Goal: Download file/media

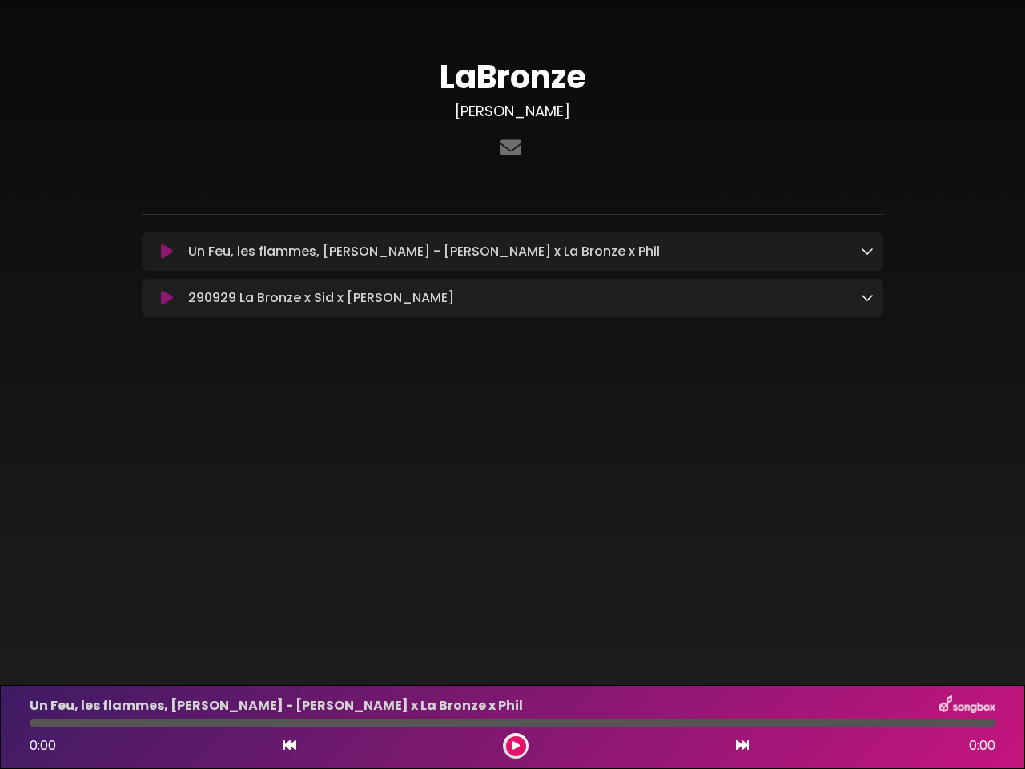
click at [167, 252] on icon at bounding box center [167, 251] width 12 height 16
click at [867, 251] on icon at bounding box center [867, 250] width 13 height 13
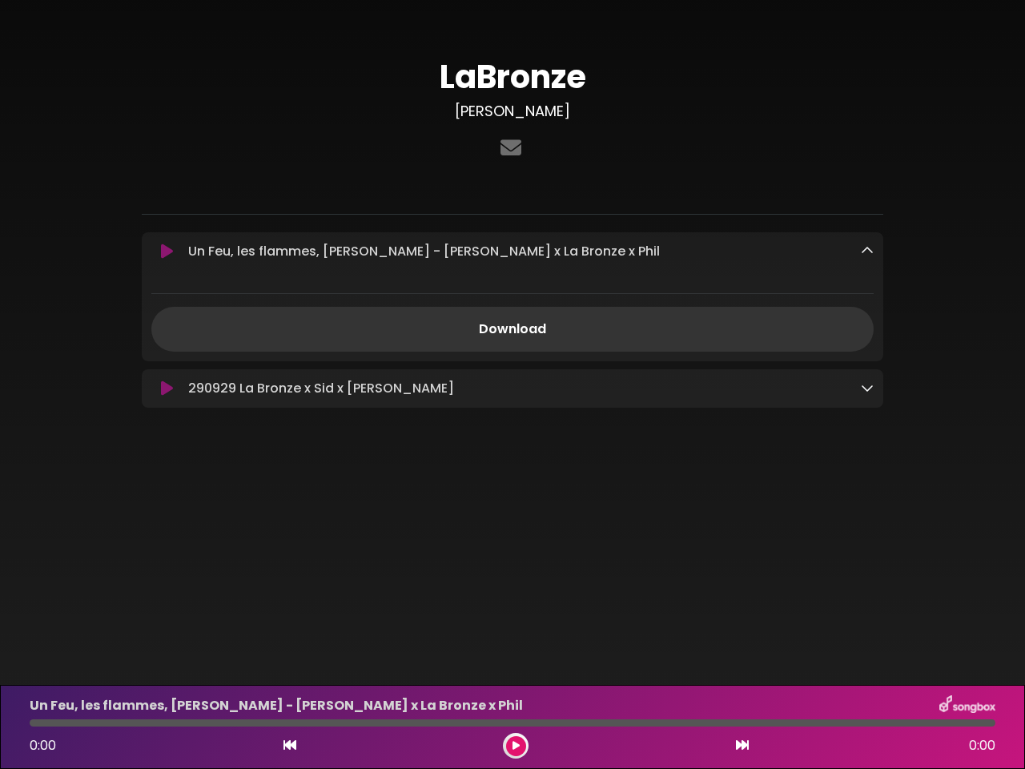
click at [167, 369] on div "290929 La Bronze x Sid x [PERSON_NAME] Loading Track... Name" at bounding box center [513, 388] width 742 height 38
click at [867, 299] on div "Download" at bounding box center [513, 315] width 742 height 71
click at [290, 746] on icon at bounding box center [290, 744] width 13 height 13
click at [516, 746] on icon at bounding box center [516, 746] width 7 height 10
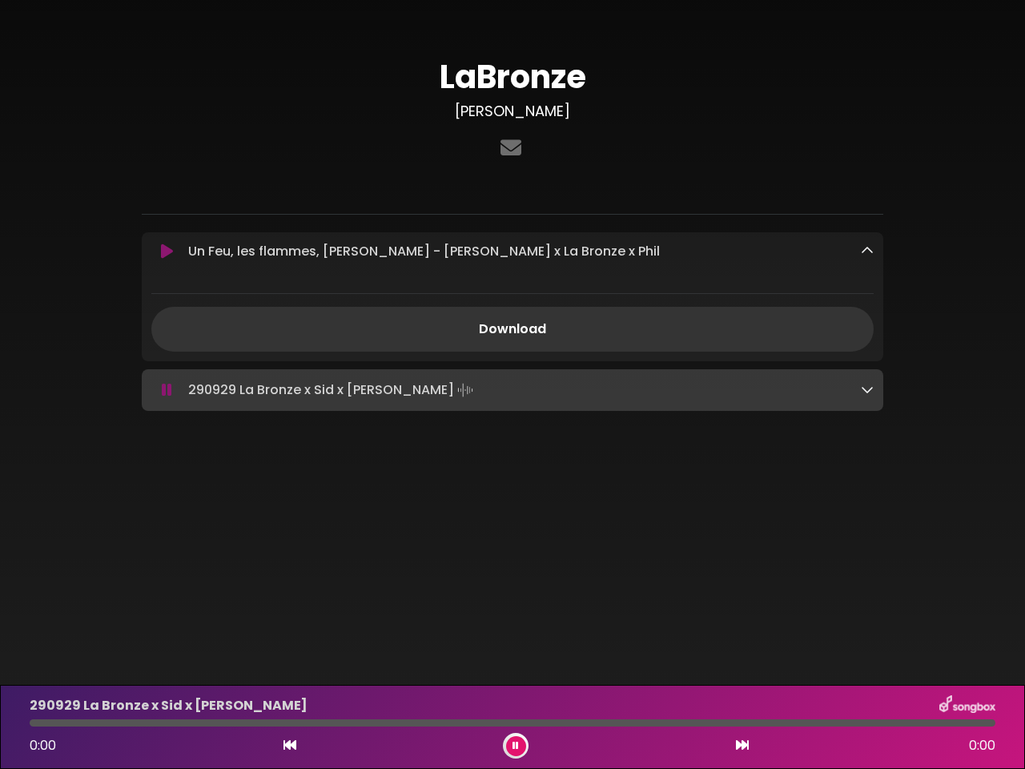
click at [742, 746] on icon at bounding box center [742, 744] width 13 height 13
